Goal: Contribute content

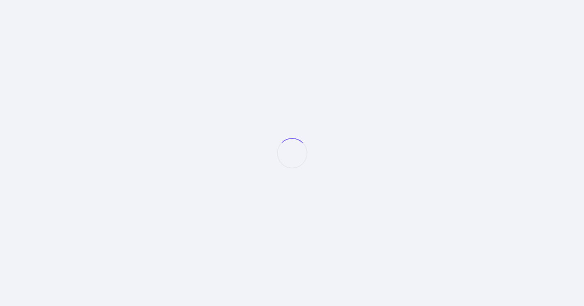
select select "null"
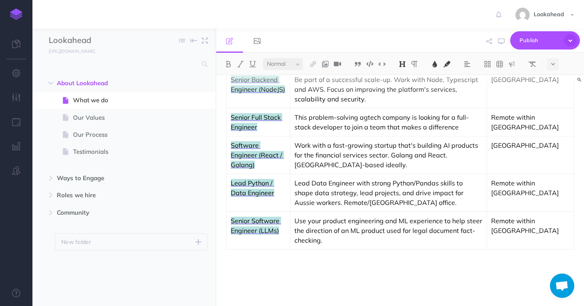
scroll to position [618, 0]
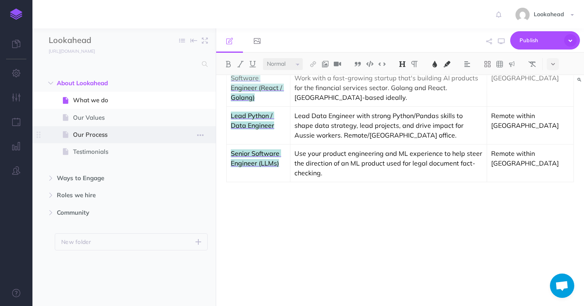
click at [101, 140] on span at bounding box center [123, 134] width 183 height 17
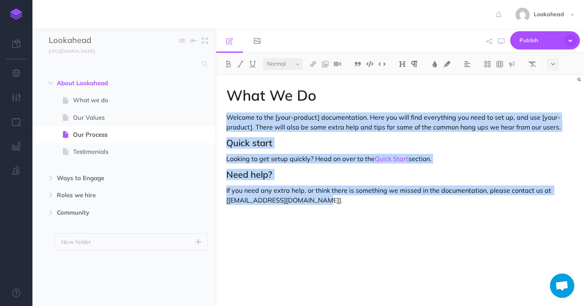
drag, startPoint x: 345, startPoint y: 206, endPoint x: 227, endPoint y: 108, distance: 153.6
click at [227, 108] on div "What We Do Welcome to the [your-product] documentation. Here you will find ever…" at bounding box center [400, 186] width 368 height 223
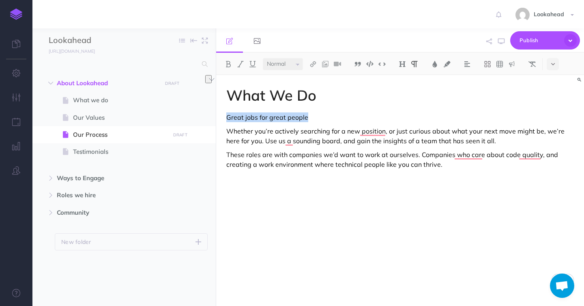
drag, startPoint x: 318, startPoint y: 118, endPoint x: 222, endPoint y: 120, distance: 95.8
click at [222, 120] on div "What We Do Great jobs for great people Whether you’re actively searching for a …" at bounding box center [400, 186] width 368 height 223
click at [286, 63] on select "Small Normal Large" at bounding box center [283, 64] width 40 height 12
click at [263, 58] on select "Small Normal Large" at bounding box center [283, 64] width 40 height 12
click at [467, 167] on p "These roles are with companies we’d want to work at ourselves. Companies who ca…" at bounding box center [400, 160] width 348 height 19
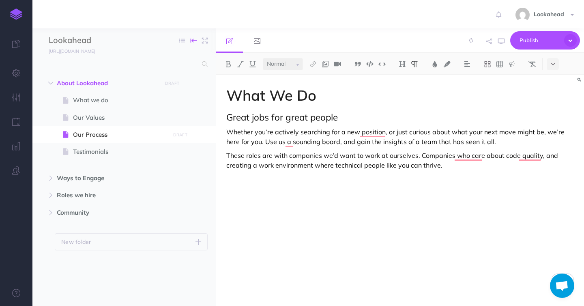
click at [193, 41] on icon "button" at bounding box center [194, 40] width 6 height 12
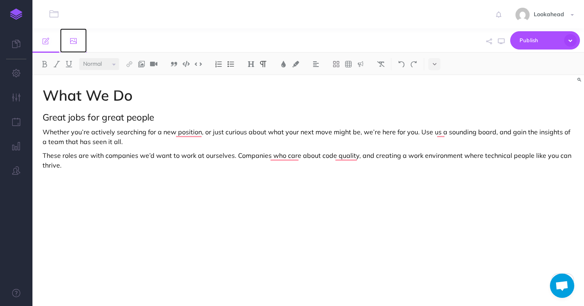
click at [73, 41] on icon at bounding box center [73, 41] width 6 height 6
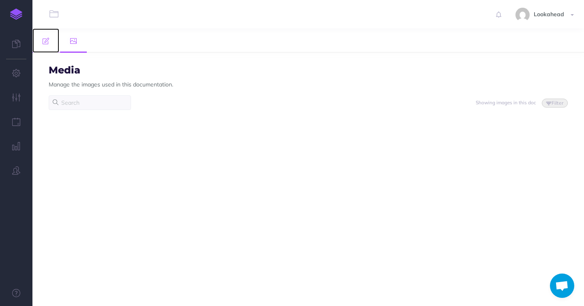
click at [41, 41] on link at bounding box center [45, 40] width 27 height 24
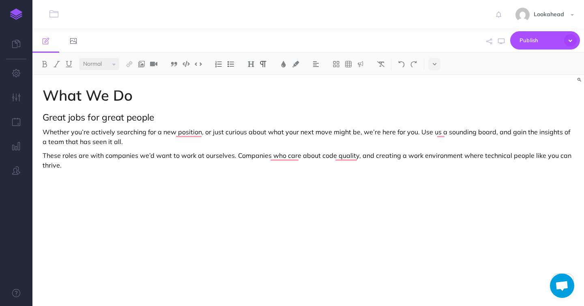
click at [75, 167] on p "These roles are with companies we’d want to work at ourselves. Companies who ca…" at bounding box center [309, 160] width 532 height 19
click at [143, 65] on img at bounding box center [141, 64] width 7 height 6
click at [142, 78] on icon at bounding box center [141, 78] width 6 height 6
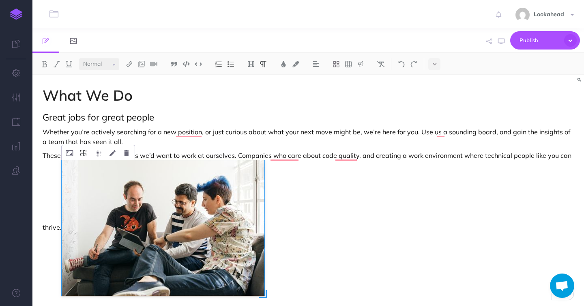
click at [83, 157] on button "To enrich screen reader interactions, please activate Accessibility in Grammarl…" at bounding box center [83, 152] width 14 height 15
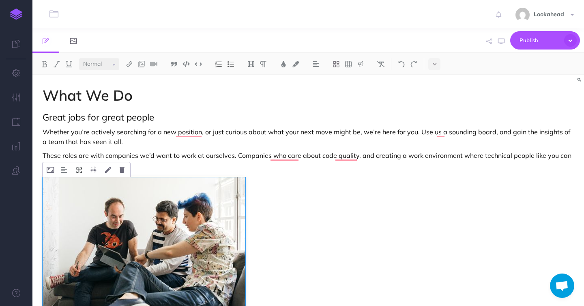
click at [79, 171] on icon "To enrich screen reader interactions, please activate Accessibility in Grammarl…" at bounding box center [79, 170] width 6 height 6
click at [80, 198] on icon "To enrich screen reader interactions, please activate Accessibility in Grammarl…" at bounding box center [79, 195] width 15 height 13
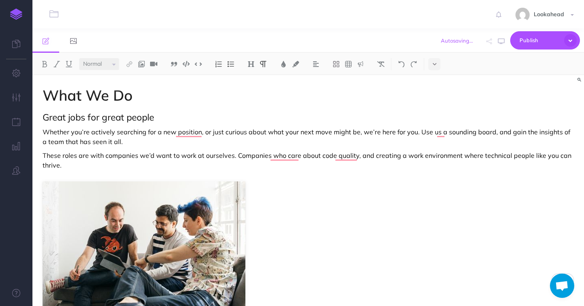
click at [370, 239] on div "What We Do Great jobs for great people Whether you’re actively searching for a …" at bounding box center [308, 186] width 552 height 223
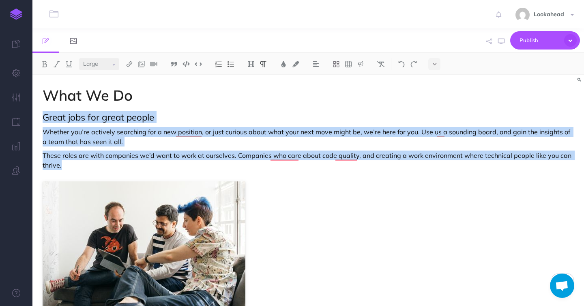
drag, startPoint x: 67, startPoint y: 165, endPoint x: 38, endPoint y: 121, distance: 52.8
click at [38, 121] on div "What We Do Great jobs for great people Whether you’re actively searching for a …" at bounding box center [308, 186] width 552 height 223
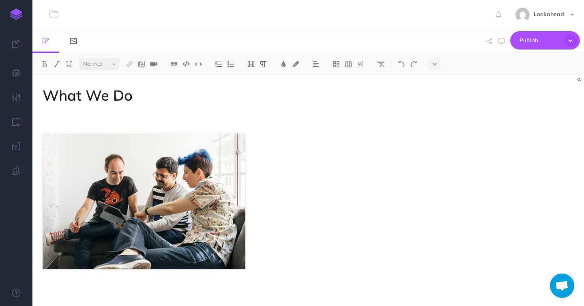
click at [255, 144] on div "What We Do" at bounding box center [308, 186] width 552 height 223
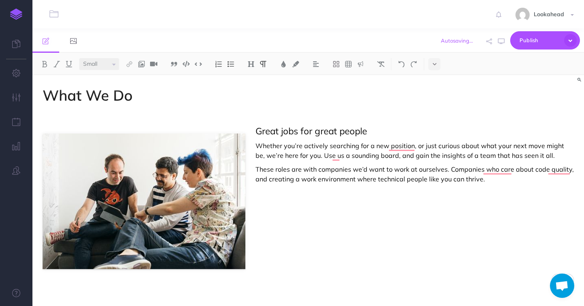
click at [99, 126] on p "Great jobs for great people" at bounding box center [309, 131] width 532 height 11
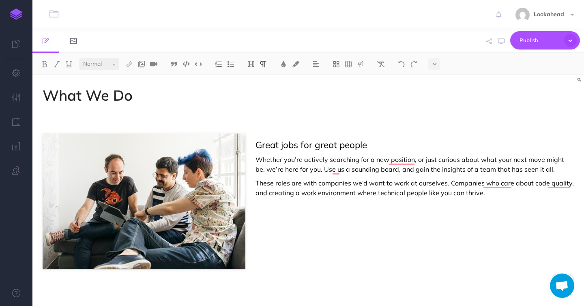
click at [148, 125] on div "What We Do Great jobs for great people Whether you’re actively searching for a …" at bounding box center [308, 186] width 552 height 223
click at [46, 121] on p "To enrich screen reader interactions, please activate Accessibility in Grammarl…" at bounding box center [309, 117] width 532 height 10
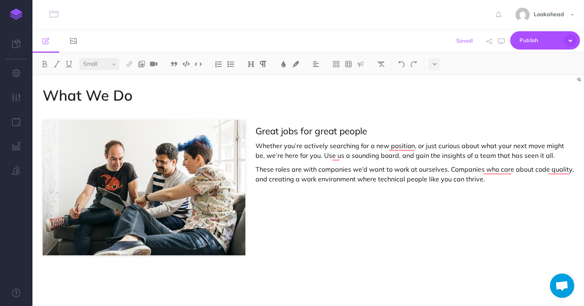
click at [256, 127] on span "Great jobs for great people" at bounding box center [312, 131] width 112 height 12
click at [300, 224] on div "What We Do Great jobs for great people Whether you’re actively searching for a …" at bounding box center [308, 186] width 552 height 223
click at [72, 284] on div "What We Do Great jobs for great people Whether you’re actively searching for a …" at bounding box center [308, 186] width 552 height 223
click at [188, 285] on div "What We Do Great jobs for great people Whether you’re actively searching for a …" at bounding box center [308, 186] width 552 height 223
click at [92, 277] on p "Current openings" at bounding box center [309, 276] width 532 height 10
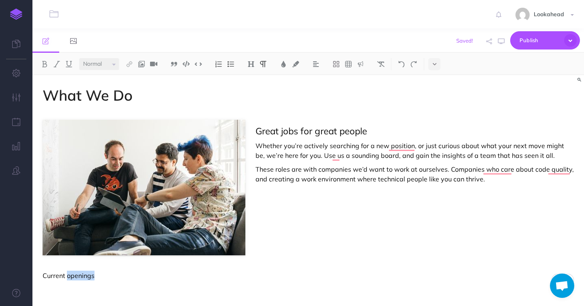
click at [92, 277] on p "Current openings" at bounding box center [309, 276] width 532 height 10
click at [105, 68] on select "Small Normal Large" at bounding box center [99, 64] width 40 height 12
click at [79, 58] on select "Small Normal Large" at bounding box center [99, 64] width 40 height 12
click at [85, 291] on div "What We Do Great jobs for great people Whether you’re actively searching for a …" at bounding box center [308, 186] width 552 height 223
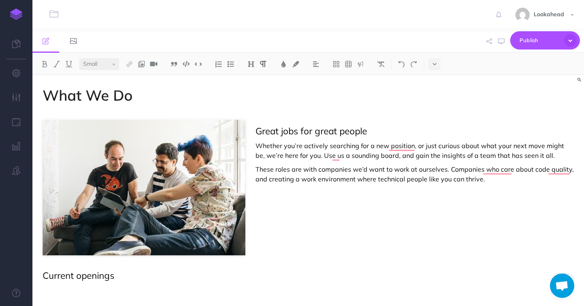
select select "null"
click at [350, 62] on img at bounding box center [348, 64] width 7 height 6
click at [356, 80] on img at bounding box center [352, 78] width 7 height 6
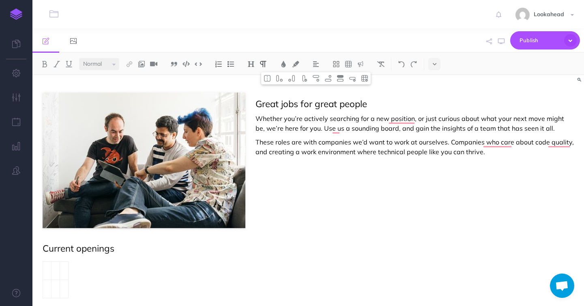
scroll to position [53, 0]
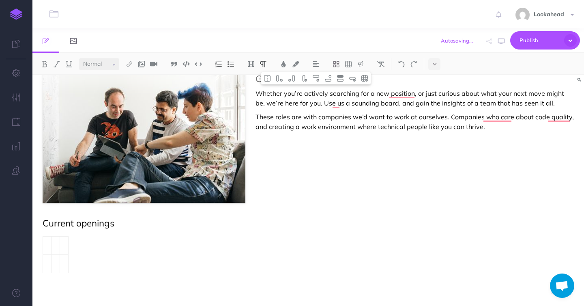
click at [62, 245] on td "To enrich screen reader interactions, please activate Accessibility in Grammarl…" at bounding box center [64, 245] width 9 height 18
click at [47, 246] on td "To enrich screen reader interactions, please activate Accessibility in Grammarl…" at bounding box center [47, 245] width 9 height 18
click at [50, 245] on td "To enrich screen reader interactions, please activate Accessibility in Grammarl…" at bounding box center [47, 245] width 9 height 18
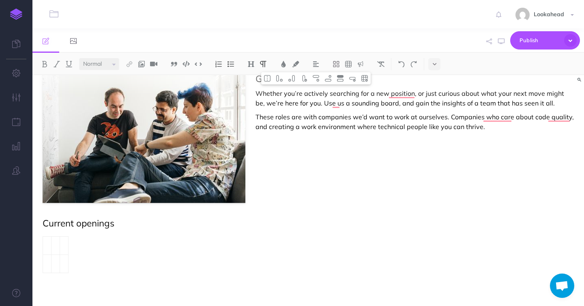
click at [49, 246] on td "To enrich screen reader interactions, please activate Accessibility in Grammarl…" at bounding box center [47, 245] width 9 height 18
drag, startPoint x: 69, startPoint y: 247, endPoint x: 81, endPoint y: 248, distance: 12.6
click at [81, 248] on div "What We Do Great jobs for great people Whether you’re actively searching for a …" at bounding box center [308, 164] width 552 height 283
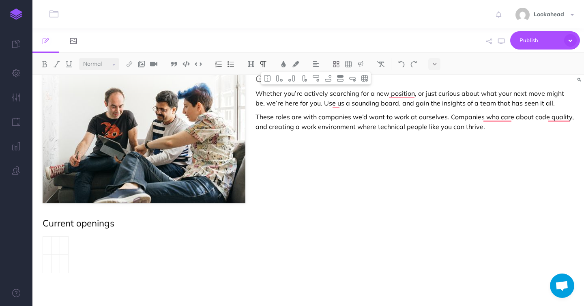
click at [47, 243] on td "To enrich screen reader interactions, please activate Accessibility in Grammarl…" at bounding box center [47, 245] width 9 height 18
click at [45, 248] on td "To enrich screen reader interactions, please activate Accessibility in Grammarl…" at bounding box center [47, 245] width 9 height 18
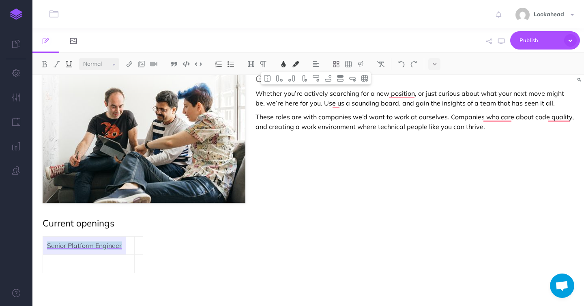
scroll to position [53, 0]
click at [131, 247] on td "To enrich screen reader interactions, please activate Accessibility in Grammarl…" at bounding box center [130, 245] width 9 height 18
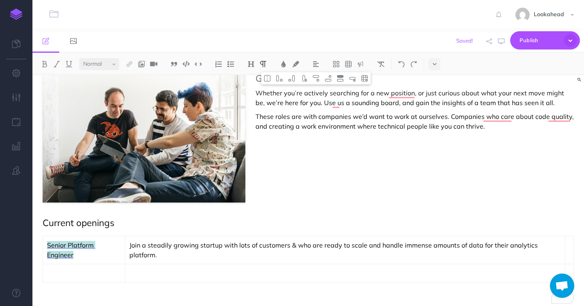
click at [569, 249] on td "To enrich screen reader interactions, please activate Accessibility in Grammarl…" at bounding box center [569, 250] width 9 height 28
click at [89, 274] on p "To enrich screen reader interactions, please activate Accessibility in Grammarl…" at bounding box center [78, 273] width 63 height 10
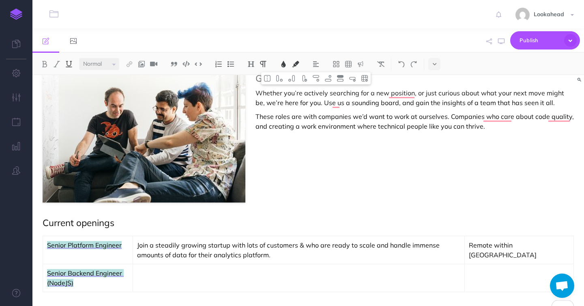
click at [162, 281] on td "To enrich screen reader interactions, please activate Accessibility in Grammarl…" at bounding box center [299, 278] width 332 height 28
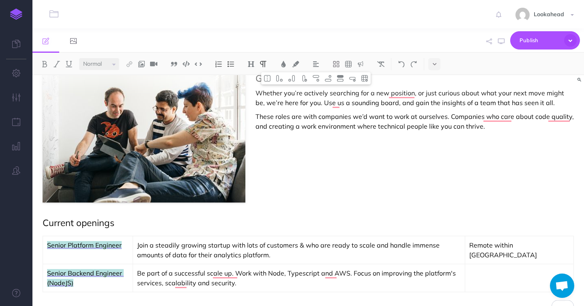
click at [521, 280] on td "To enrich screen reader interactions, please activate Accessibility in Grammarl…" at bounding box center [519, 278] width 109 height 28
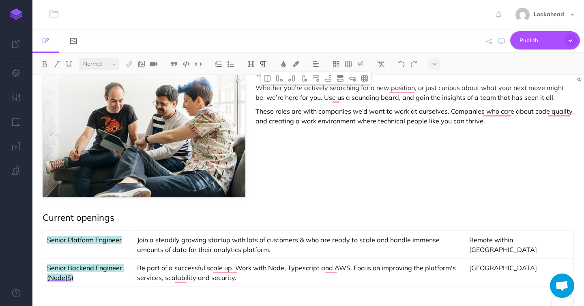
scroll to position [72, 0]
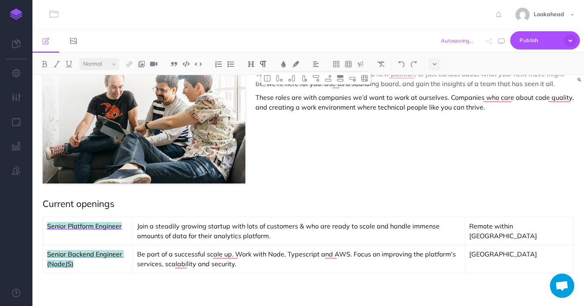
click at [551, 264] on td "[GEOGRAPHIC_DATA]" at bounding box center [519, 259] width 109 height 28
click at [561, 256] on p "[GEOGRAPHIC_DATA]" at bounding box center [519, 254] width 101 height 10
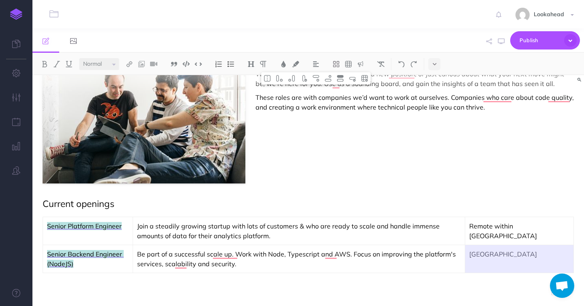
click at [555, 255] on p "[GEOGRAPHIC_DATA]" at bounding box center [519, 254] width 101 height 10
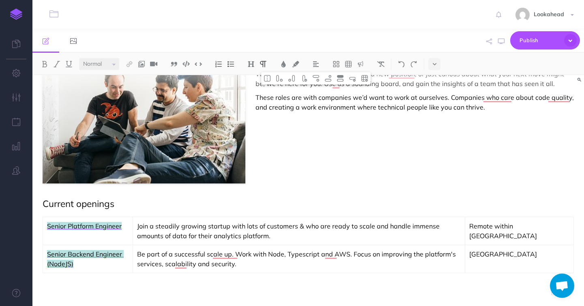
scroll to position [72, 0]
click at [129, 223] on p "Senior Platform Engineer" at bounding box center [88, 226] width 82 height 10
click at [319, 81] on img at bounding box center [315, 78] width 7 height 6
click at [331, 75] on img at bounding box center [328, 78] width 7 height 6
click at [242, 270] on td "Be part of a successful scale up. Work with Node, Typescript and AWS. Focus on …" at bounding box center [299, 259] width 332 height 28
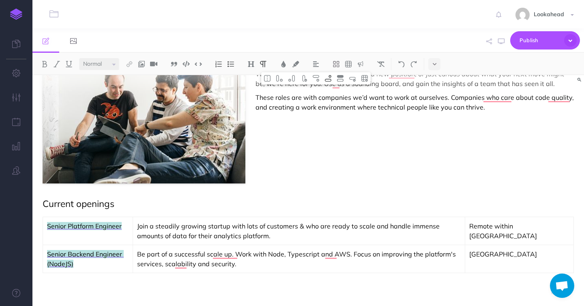
scroll to position [73, 0]
click at [331, 76] on img at bounding box center [328, 78] width 7 height 6
click at [99, 279] on p "To enrich screen reader interactions, please activate Accessibility in Grammarl…" at bounding box center [88, 282] width 82 height 10
click at [194, 283] on p "To enrich screen reader interactions, please activate Accessibility in Grammarl…" at bounding box center [299, 282] width 324 height 10
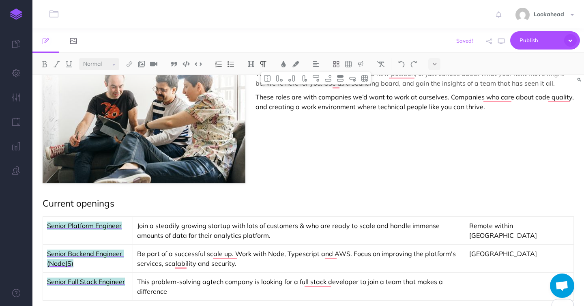
click at [514, 279] on p "To enrich screen reader interactions, please activate Accessibility in Grammarl…" at bounding box center [519, 282] width 101 height 10
click at [332, 75] on img at bounding box center [328, 78] width 7 height 6
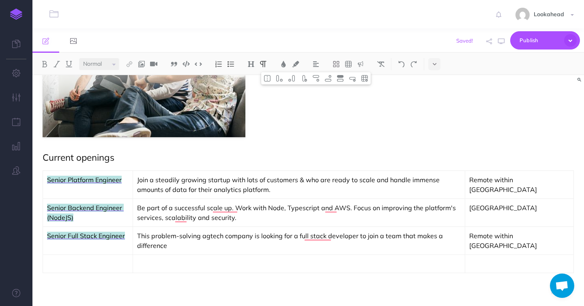
scroll to position [120, 0]
click at [96, 264] on p "To enrich screen reader interactions, please activate Accessibility in Grammarl…" at bounding box center [88, 264] width 82 height 10
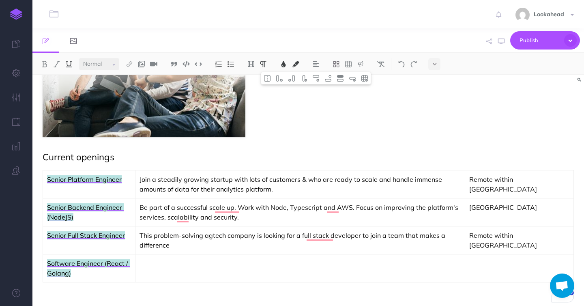
scroll to position [118, 0]
click at [191, 264] on p "To enrich screen reader interactions, please activate Accessibility in Grammarl…" at bounding box center [300, 263] width 321 height 10
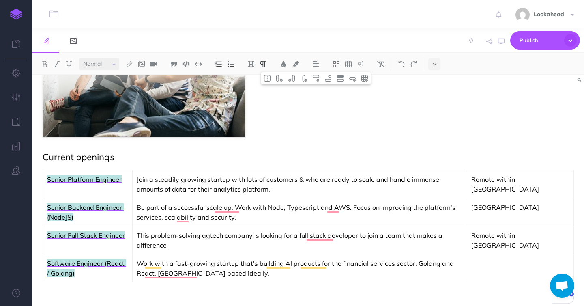
click at [526, 265] on p "To enrich screen reader interactions, please activate Accessibility in Grammarl…" at bounding box center [521, 263] width 98 height 10
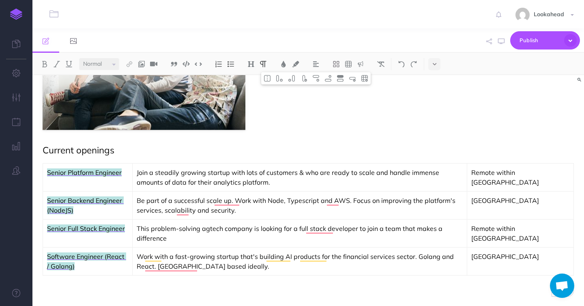
scroll to position [128, 0]
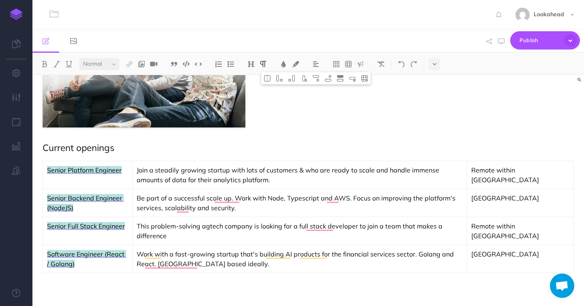
click at [132, 300] on div "What We Do Great jobs for great people Whether you’re actively searching for a …" at bounding box center [308, 126] width 552 height 359
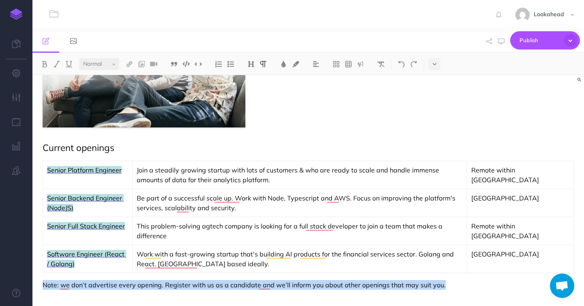
drag, startPoint x: 451, startPoint y: 286, endPoint x: 41, endPoint y: 277, distance: 410.7
click at [41, 277] on div "What We Do Great jobs for great people Whether you’re actively searching for a …" at bounding box center [308, 126] width 552 height 359
click at [52, 68] on button at bounding box center [57, 64] width 12 height 12
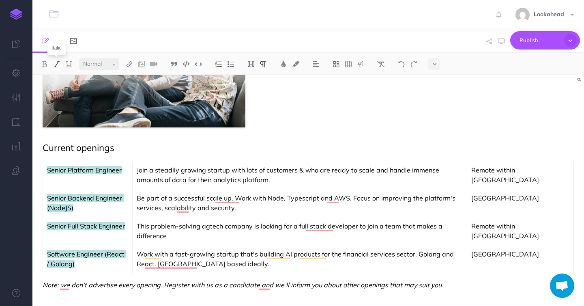
click at [56, 65] on img at bounding box center [56, 64] width 7 height 6
click at [57, 61] on img at bounding box center [56, 64] width 7 height 6
click at [77, 287] on em "Note: we don’t advertise every opening. Register with us as a candidate and we’…" at bounding box center [243, 285] width 401 height 8
click at [457, 290] on div "What We Do Great jobs for great people Whether you’re actively searching for a …" at bounding box center [308, 126] width 552 height 359
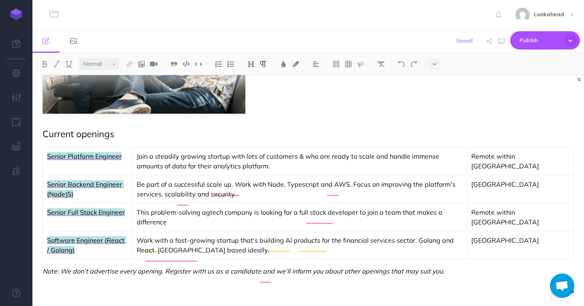
scroll to position [0, 0]
click at [348, 65] on img at bounding box center [348, 64] width 7 height 6
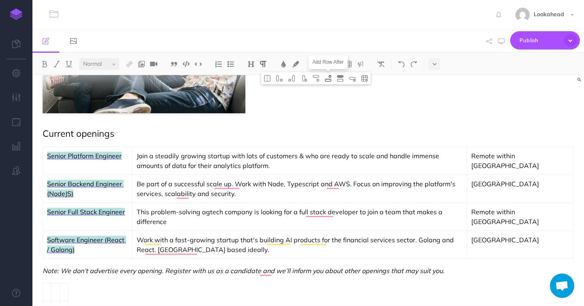
click at [330, 80] on img at bounding box center [328, 78] width 7 height 6
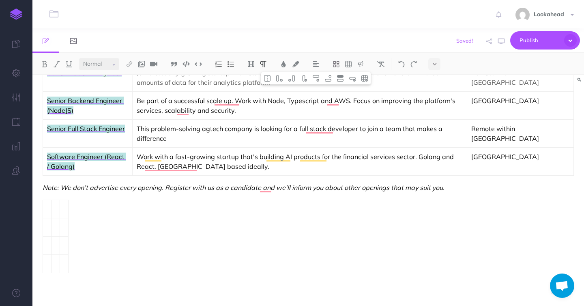
click at [53, 213] on td "To enrich screen reader interactions, please activate Accessibility in Grammarl…" at bounding box center [56, 209] width 9 height 18
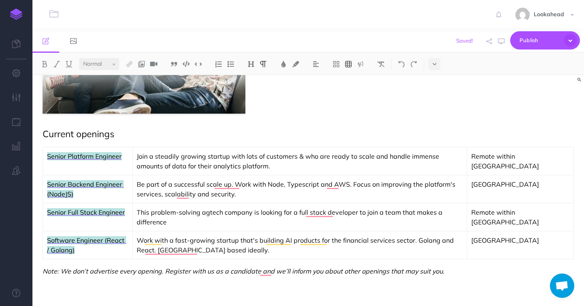
click at [347, 64] on img at bounding box center [348, 64] width 7 height 6
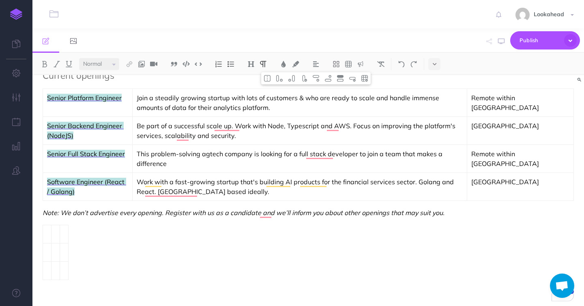
click at [88, 258] on div "What We Do Great jobs for great people Whether you’re actively searching for a …" at bounding box center [308, 94] width 552 height 438
click at [44, 233] on td "To enrich screen reader interactions, please activate Accessibility in Grammarl…" at bounding box center [47, 234] width 9 height 18
click at [49, 236] on td "To enrich screen reader interactions, please activate Accessibility in Grammarl…" at bounding box center [47, 234] width 9 height 18
click at [48, 235] on td "To enrich screen reader interactions, please activate Accessibility in Grammarl…" at bounding box center [47, 234] width 9 height 18
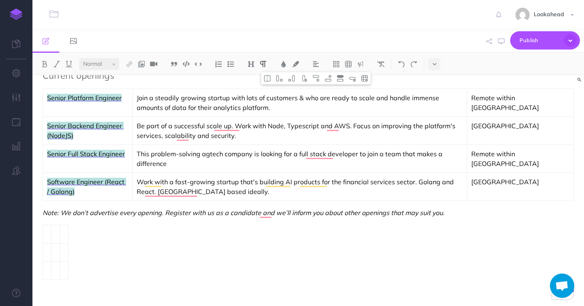
click at [48, 235] on td "To enrich screen reader interactions, please activate Accessibility in Grammarl…" at bounding box center [47, 234] width 9 height 18
click at [47, 237] on td "To enrich screen reader interactions, please activate Accessibility in Grammarl…" at bounding box center [47, 234] width 9 height 18
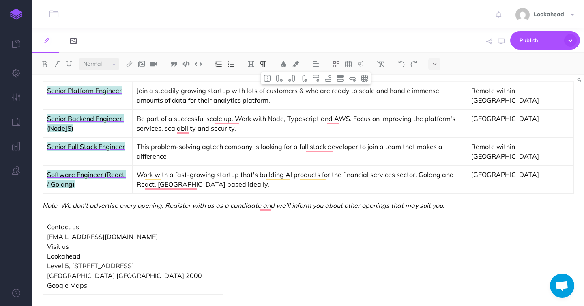
click at [168, 253] on div "What We Do Great jobs for great people Whether you’re actively searching for a …" at bounding box center [308, 116] width 552 height 496
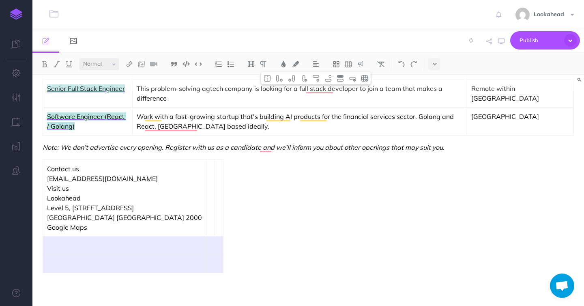
drag, startPoint x: 67, startPoint y: 249, endPoint x: 137, endPoint y: 264, distance: 71.1
click at [137, 264] on div "What We Do Great jobs for great people Whether you’re actively searching for a …" at bounding box center [308, 58] width 552 height 496
click at [354, 78] on img at bounding box center [352, 78] width 7 height 6
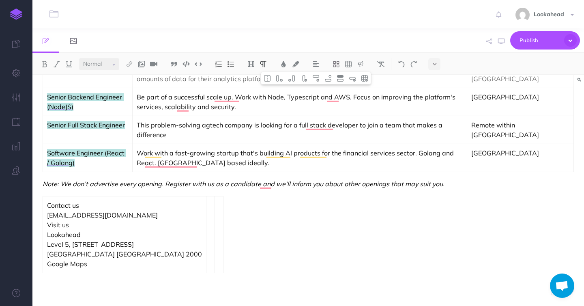
click at [207, 227] on td "To enrich screen reader interactions, please activate Accessibility in Grammarl…" at bounding box center [211, 234] width 9 height 77
click at [84, 207] on p "Contact us" at bounding box center [124, 205] width 155 height 10
click at [47, 224] on p "Visit us" at bounding box center [124, 225] width 155 height 10
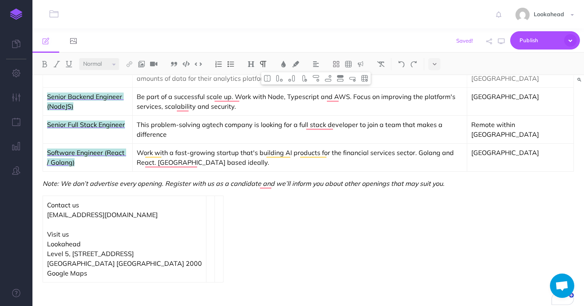
click at [207, 219] on td "To enrich screen reader interactions, please activate Accessibility in Grammarl…" at bounding box center [211, 239] width 9 height 86
click at [207, 201] on td "To enrich screen reader interactions, please activate Accessibility in Grammarl…" at bounding box center [211, 239] width 9 height 86
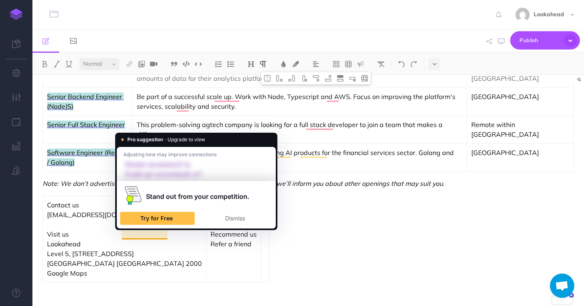
click at [211, 233] on p "Recommend us" at bounding box center [234, 234] width 46 height 10
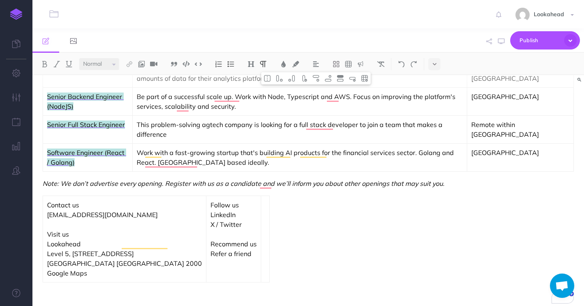
click at [211, 217] on p "LinkedIn" at bounding box center [234, 215] width 46 height 10
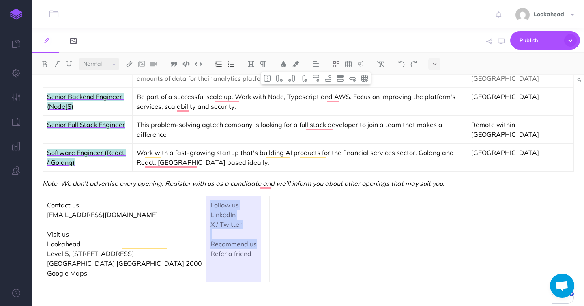
click at [211, 225] on p "X / Twitter" at bounding box center [234, 225] width 46 height 10
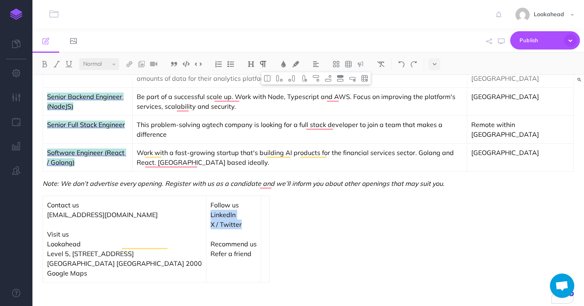
drag, startPoint x: 157, startPoint y: 225, endPoint x: 120, endPoint y: 216, distance: 37.6
click at [207, 216] on td "Follow us LinkedIn X / Twitter Recommend us Refer a friend" at bounding box center [234, 239] width 55 height 86
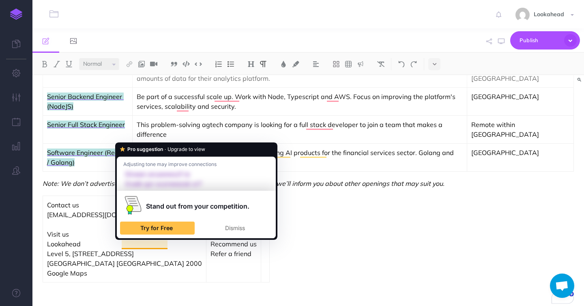
click at [280, 263] on div "What We Do Great jobs for great people Whether you’re actively searching for a …" at bounding box center [308, 80] width 552 height 469
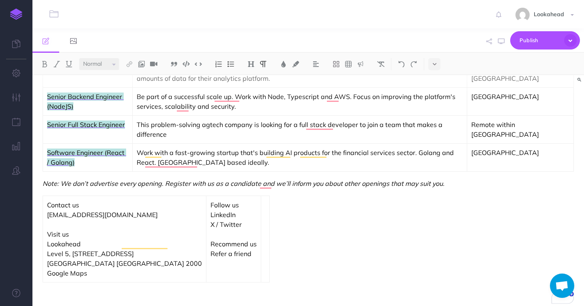
scroll to position [230, 0]
click at [434, 66] on icon at bounding box center [435, 64] width 4 height 6
click at [211, 236] on p "Recommend us" at bounding box center [234, 238] width 46 height 19
click at [46, 233] on td "Contact us [EMAIL_ADDRESS][DOMAIN_NAME] Visit us [GEOGRAPHIC_DATA][STREET_ADDRE…" at bounding box center [125, 239] width 164 height 86
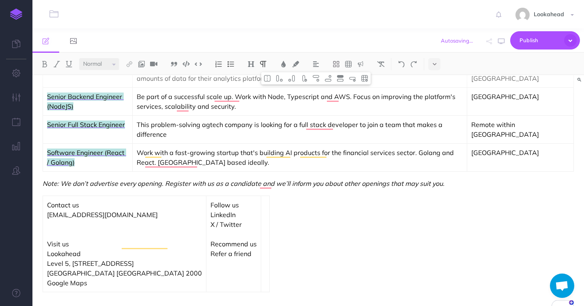
click at [207, 245] on td "Follow us LinkedIn X / Twitter Recommend us Refer a friend" at bounding box center [234, 244] width 55 height 96
click at [261, 207] on td "To enrich screen reader interactions, please activate Accessibility in Grammarl…" at bounding box center [265, 244] width 9 height 96
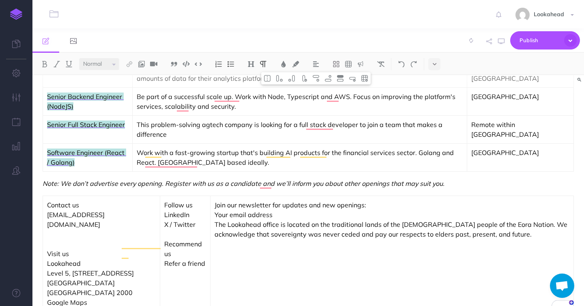
click at [341, 203] on p "Join our newsletter for updates and new openings:" at bounding box center [392, 205] width 355 height 10
drag, startPoint x: 172, startPoint y: 213, endPoint x: 236, endPoint y: 215, distance: 63.7
click at [236, 215] on p "Your email address" at bounding box center [392, 215] width 355 height 10
click at [215, 224] on p "The Lookahead office is located on the traditional lands of the [DEMOGRAPHIC_DA…" at bounding box center [392, 229] width 355 height 19
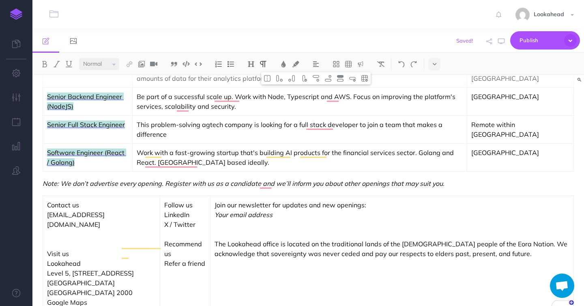
click at [534, 185] on p "Note: We don’t advertise every opening. Register with us as a candidate and we’…" at bounding box center [309, 184] width 532 height 10
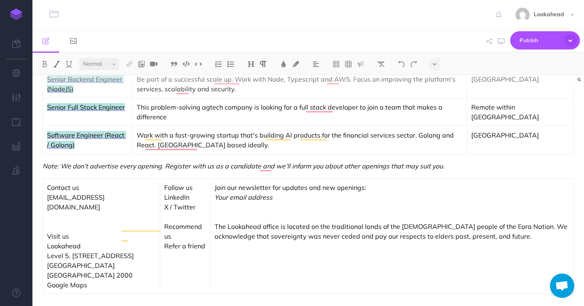
scroll to position [249, 0]
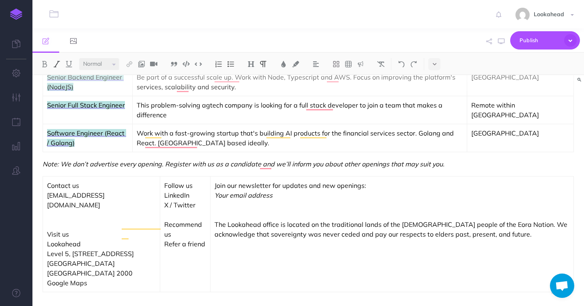
drag, startPoint x: 215, startPoint y: 290, endPoint x: 261, endPoint y: 230, distance: 75.3
click at [215, 289] on div "What We Do Great jobs for great people Whether you’re actively searching for a …" at bounding box center [308, 75] width 552 height 499
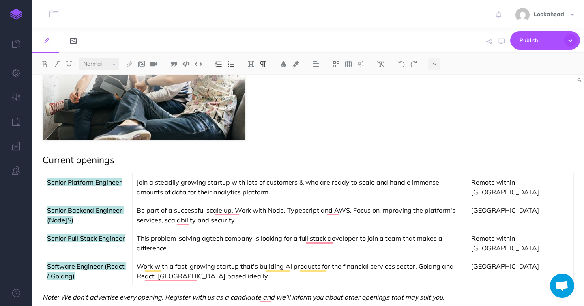
scroll to position [0, 0]
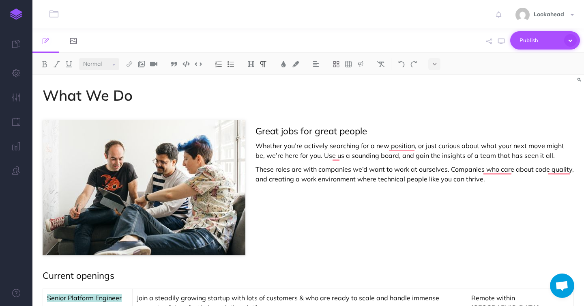
click at [535, 39] on span "Publish" at bounding box center [540, 40] width 41 height 13
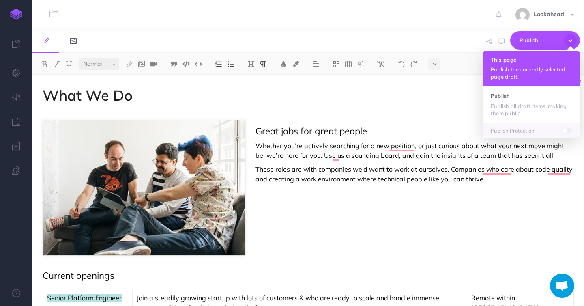
click at [523, 69] on p "Publish the currently selected page draft." at bounding box center [531, 73] width 81 height 15
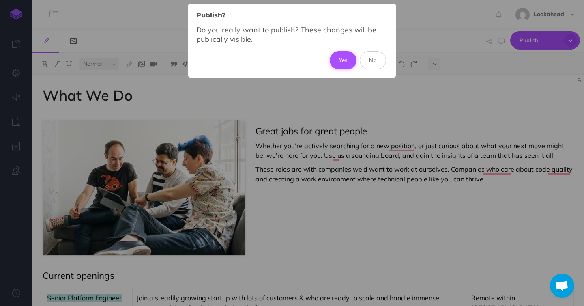
click at [348, 60] on button "Yes" at bounding box center [343, 60] width 27 height 18
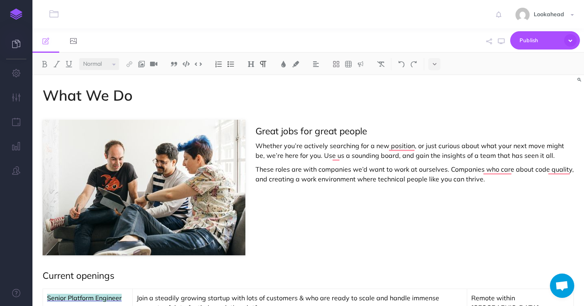
click at [19, 44] on icon at bounding box center [16, 44] width 8 height 8
